Goal: Information Seeking & Learning: Learn about a topic

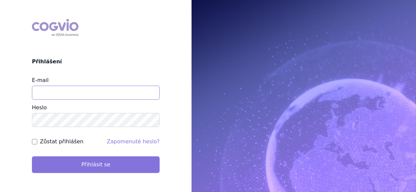
type input "tomas.mazel@vzp.cz"
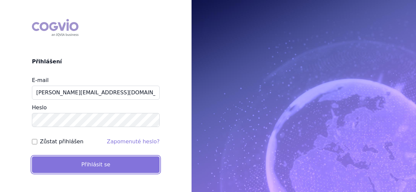
click at [86, 160] on button "Přihlásit se" at bounding box center [96, 164] width 128 height 17
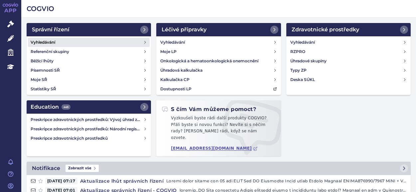
click at [52, 41] on h4 "Vyhledávání" at bounding box center [43, 42] width 25 height 7
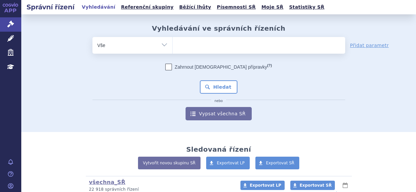
click at [195, 44] on ul at bounding box center [259, 44] width 173 height 14
click at [173, 44] on select at bounding box center [172, 45] width 0 height 17
type input "fa"
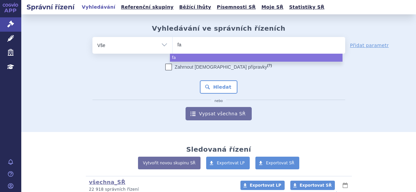
type input "fab"
type input "fabh"
type input "fabha"
type input "fabhal"
type input "fabhalta"
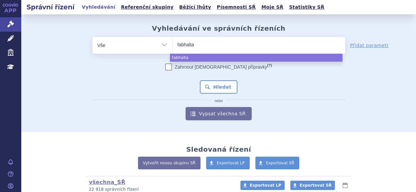
select select "fabhalta"
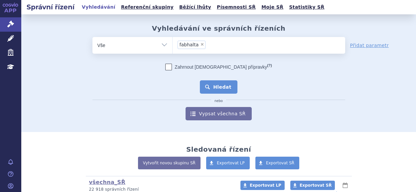
click at [226, 85] on button "Hledat" at bounding box center [219, 86] width 38 height 13
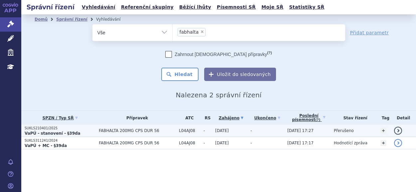
click at [41, 131] on strong "VaPÚ - stanovení - §39da" at bounding box center [53, 133] width 56 height 5
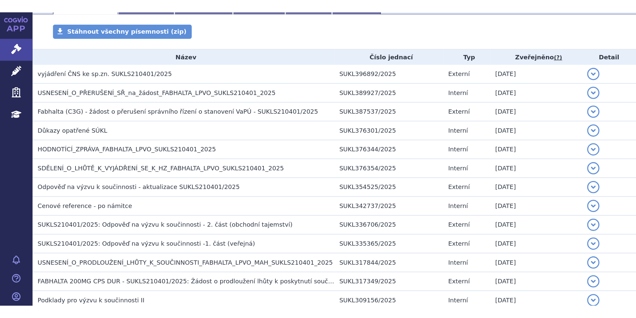
scroll to position [133, 0]
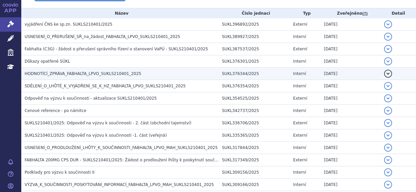
click at [83, 74] on span "HODNOTÍCÍ_ZPRÁVA_FABHALTA_LPVO_SUKLS210401_2025" at bounding box center [83, 73] width 117 height 5
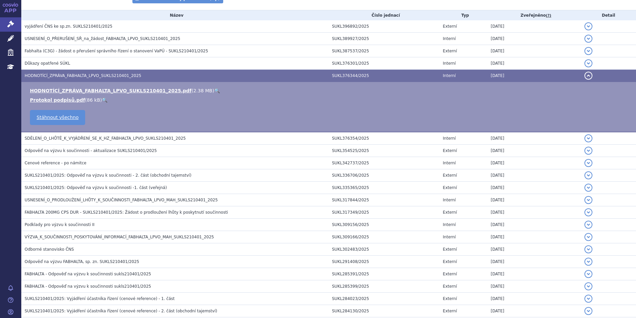
scroll to position [135, 0]
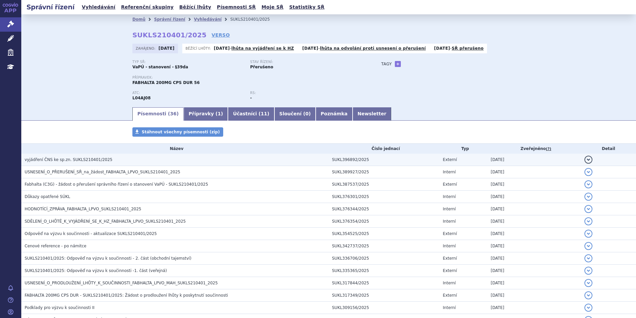
click at [83, 165] on td "vyjádření ČNS ke sp.zn. SUKLS210401/2025" at bounding box center [175, 159] width 308 height 12
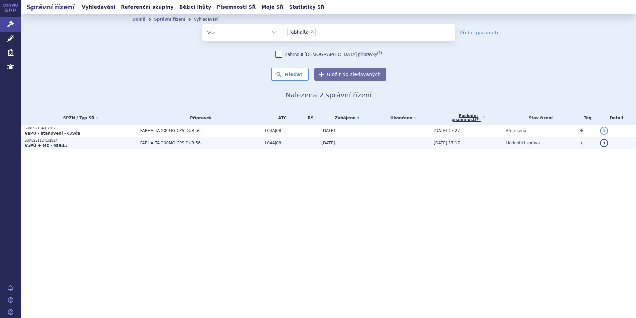
click at [38, 141] on p "SUKLS311241/2024" at bounding box center [81, 140] width 112 height 5
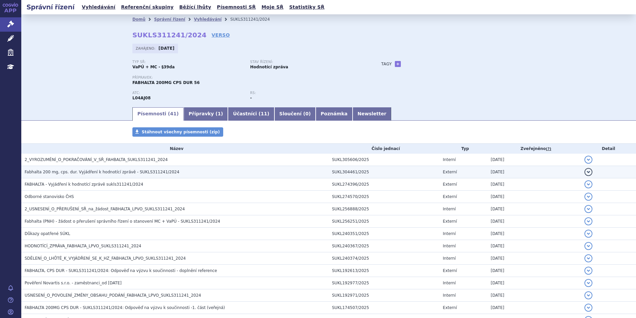
click at [128, 173] on span "Fabhalta 200 mg, cps. dur. Vyjádření k hodnotící zprávě - SUKLS311241/2024" at bounding box center [102, 171] width 155 height 5
